Goal: Transaction & Acquisition: Purchase product/service

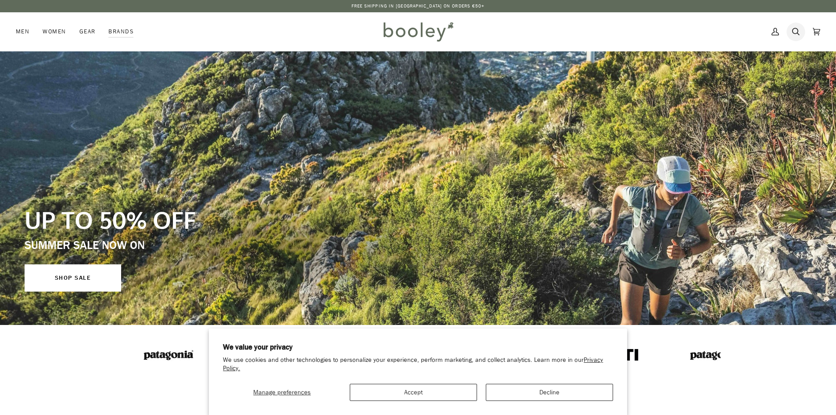
click at [802, 27] on link "Search" at bounding box center [796, 31] width 21 height 39
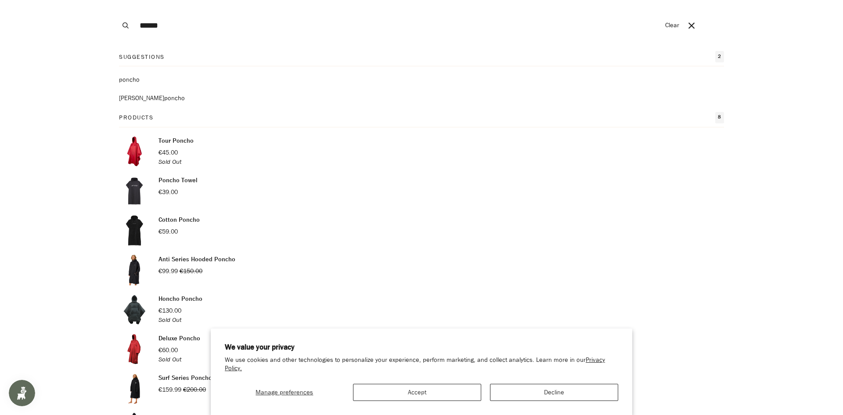
type input "******"
click at [116, 0] on button "Search" at bounding box center [125, 25] width 19 height 51
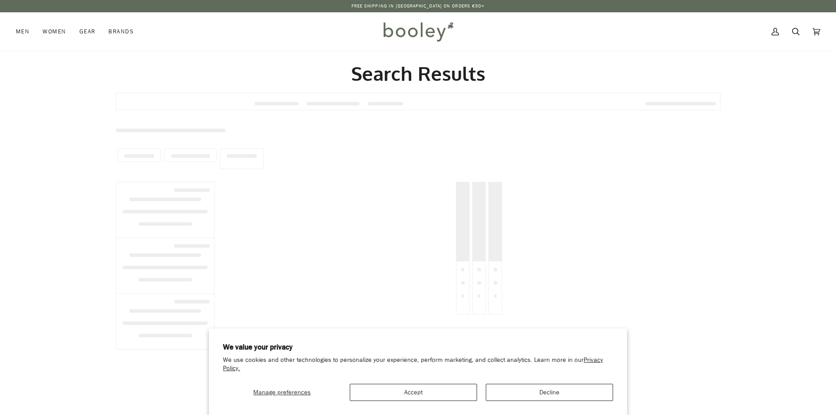
type input "******"
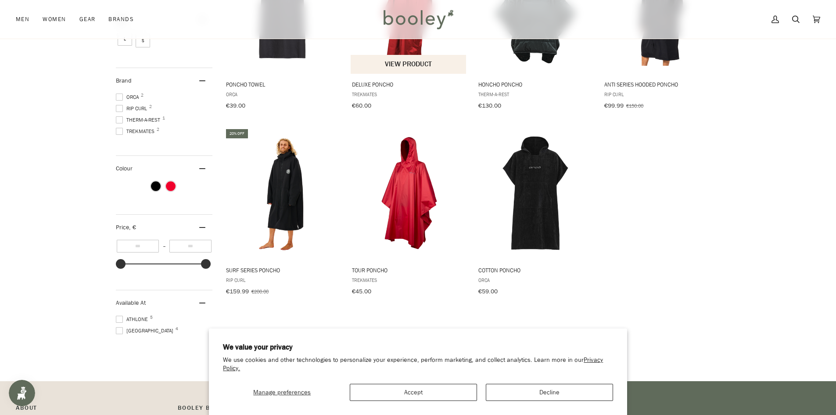
scroll to position [219, 0]
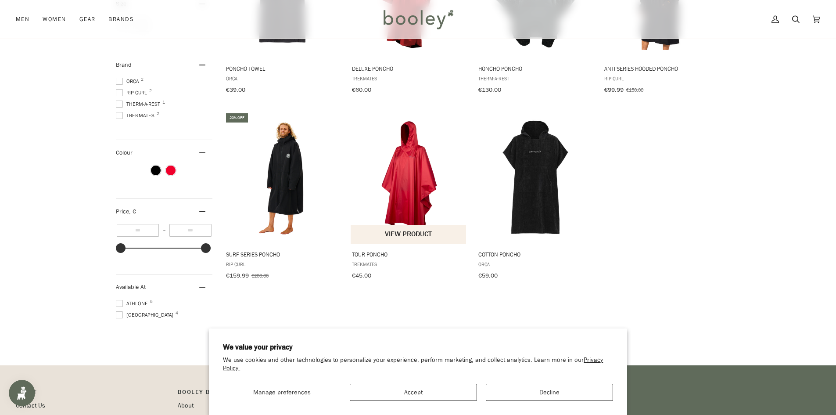
click at [409, 226] on button "View product" at bounding box center [408, 233] width 115 height 19
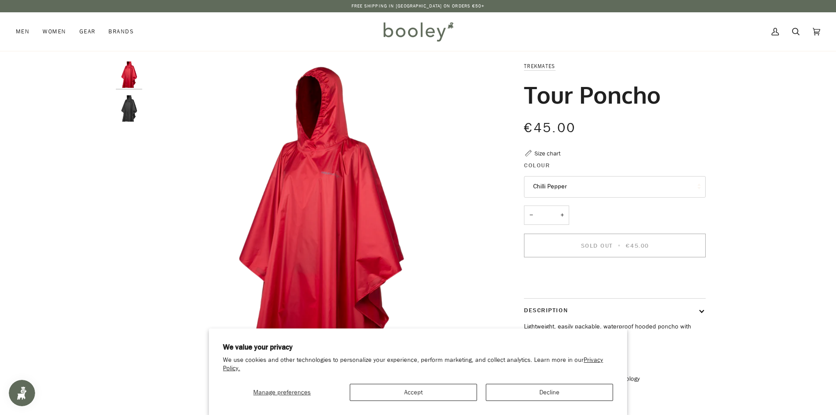
click at [113, 105] on div "Zoom Zoom Previous Next" at bounding box center [418, 256] width 636 height 390
click at [136, 106] on img "Tour Poncho" at bounding box center [129, 108] width 26 height 26
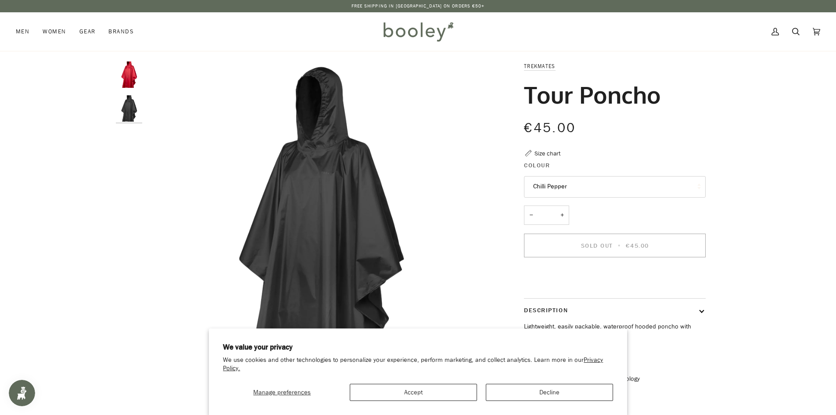
click at [137, 67] on img "Trekmates Tour Poncho Chilli Pepper - Booley Galway" at bounding box center [129, 74] width 26 height 26
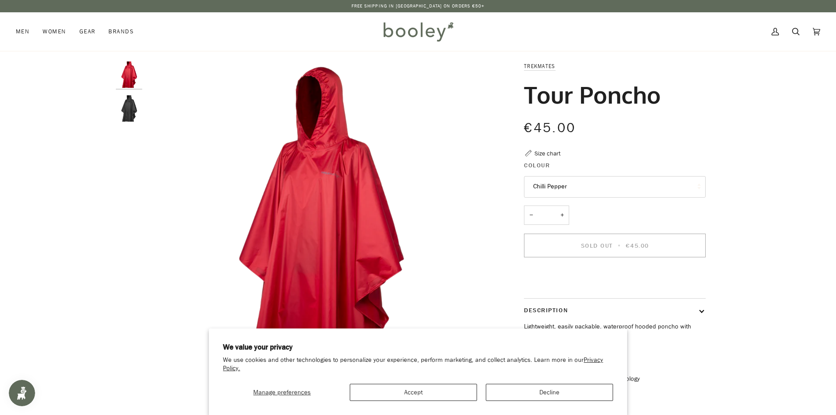
click at [123, 104] on img "Tour Poncho" at bounding box center [129, 108] width 26 height 26
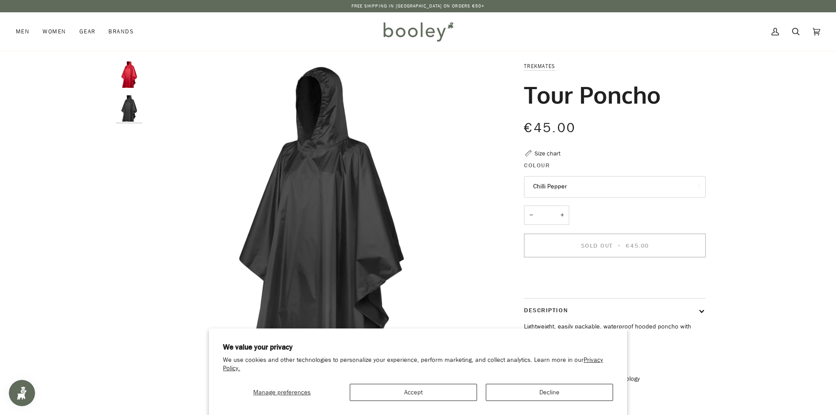
click at [121, 71] on img "Trekmates Tour Poncho Chilli Pepper - Booley Galway" at bounding box center [129, 74] width 26 height 26
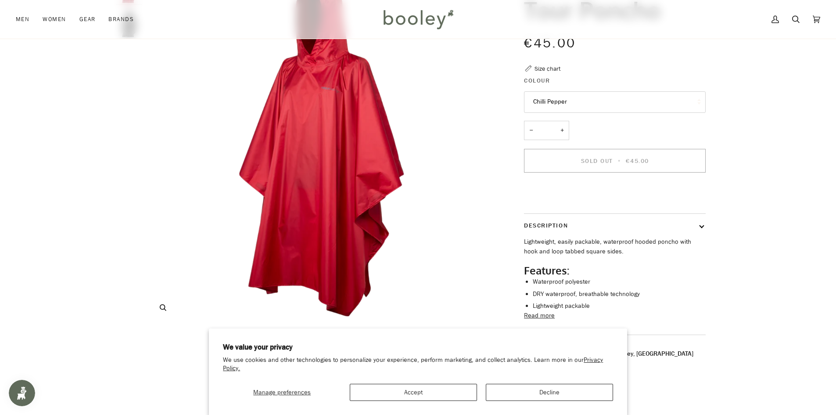
scroll to position [88, 0]
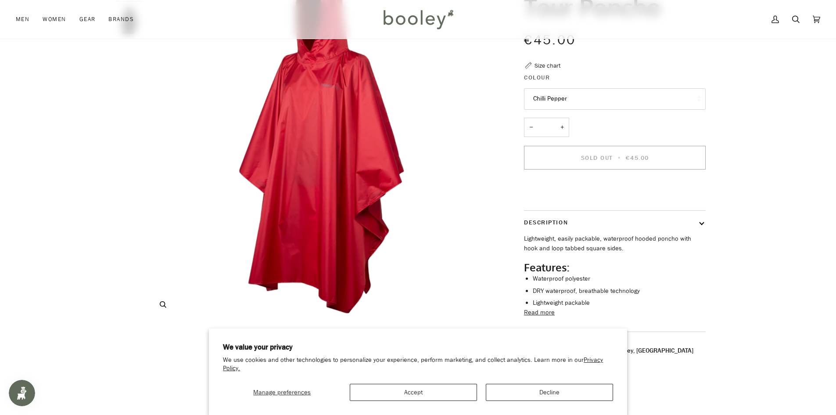
click at [327, 213] on img "Trekmates Tour Poncho Chilli Pepper - Booley Galway" at bounding box center [320, 147] width 347 height 347
click at [167, 305] on button "Zoom" at bounding box center [162, 304] width 15 height 15
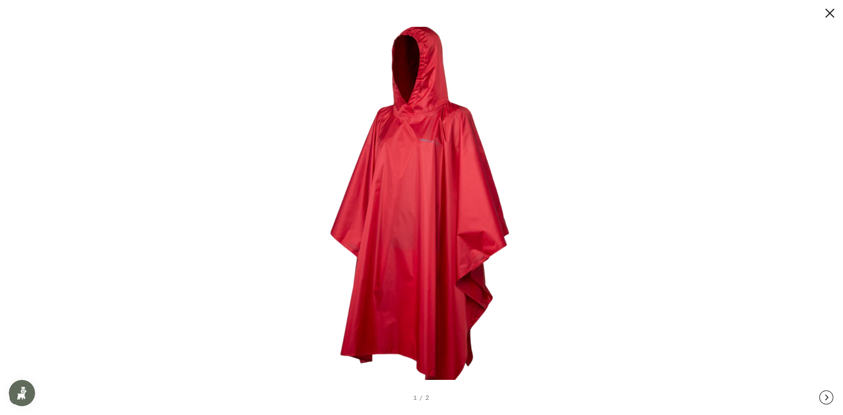
click at [827, 396] on button at bounding box center [826, 397] width 14 height 35
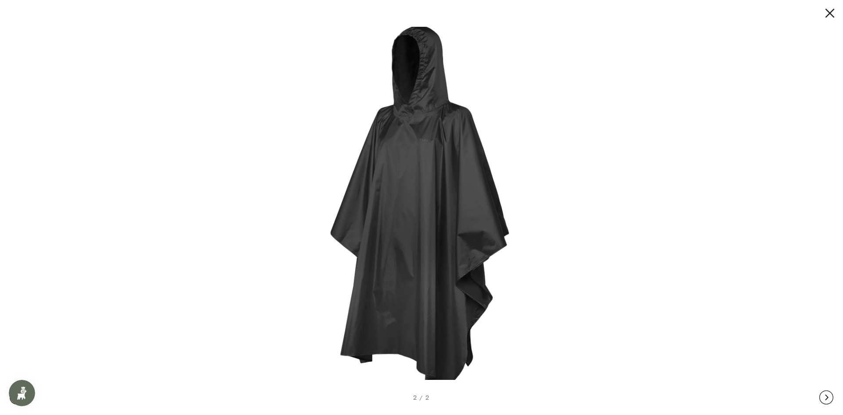
click at [187, 244] on div at bounding box center [421, 207] width 843 height 415
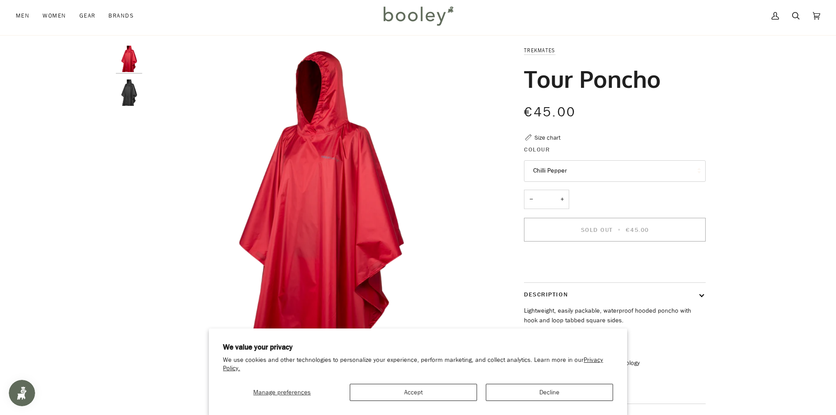
scroll to position [0, 0]
